Goal: Entertainment & Leisure: Consume media (video, audio)

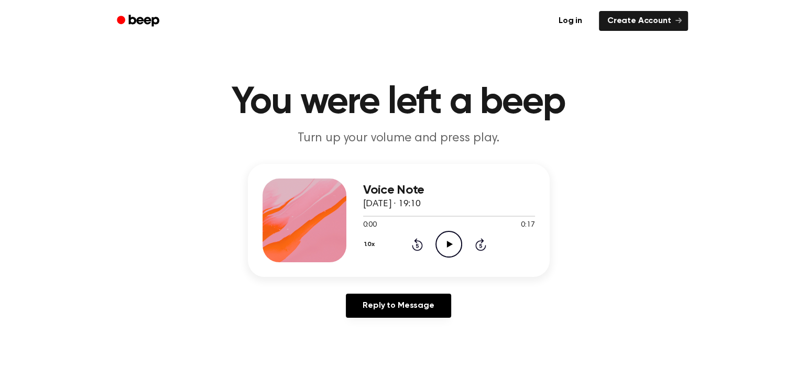
click at [453, 245] on icon "Play Audio" at bounding box center [448, 244] width 27 height 27
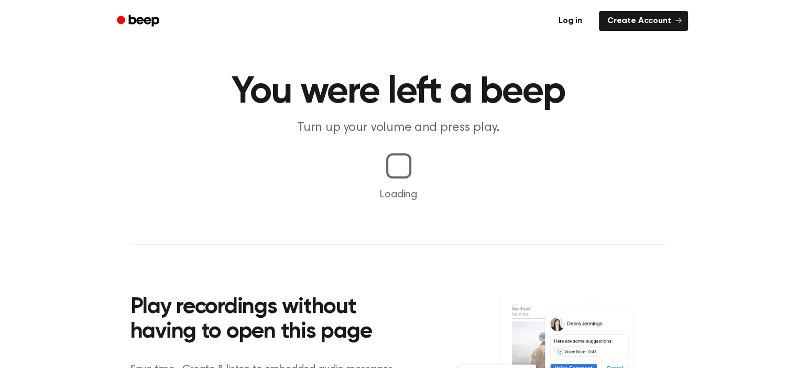
scroll to position [13, 0]
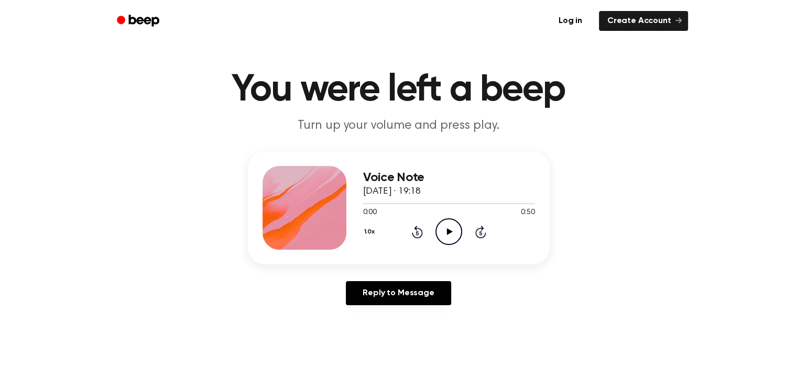
click at [448, 220] on icon "Play Audio" at bounding box center [448, 231] width 27 height 27
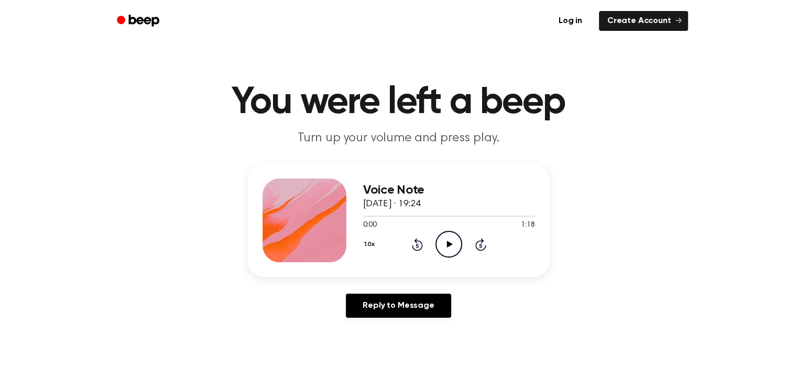
click at [444, 246] on icon "Play Audio" at bounding box center [448, 244] width 27 height 27
click at [413, 251] on div "1.0x Rewind 5 seconds Pause Audio Skip 5 seconds" at bounding box center [449, 244] width 172 height 27
click at [644, 117] on h1 "You were left a beep" at bounding box center [398, 103] width 537 height 38
click at [420, 245] on icon "Rewind 5 seconds" at bounding box center [417, 245] width 12 height 14
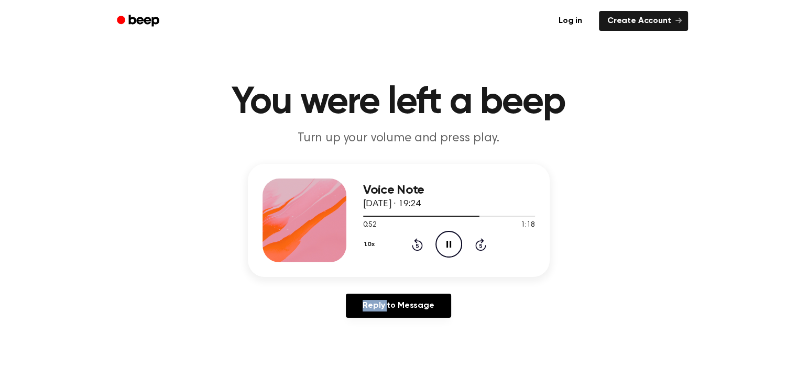
click at [420, 245] on icon "Rewind 5 seconds" at bounding box center [417, 245] width 12 height 14
